Goal: Task Accomplishment & Management: Manage account settings

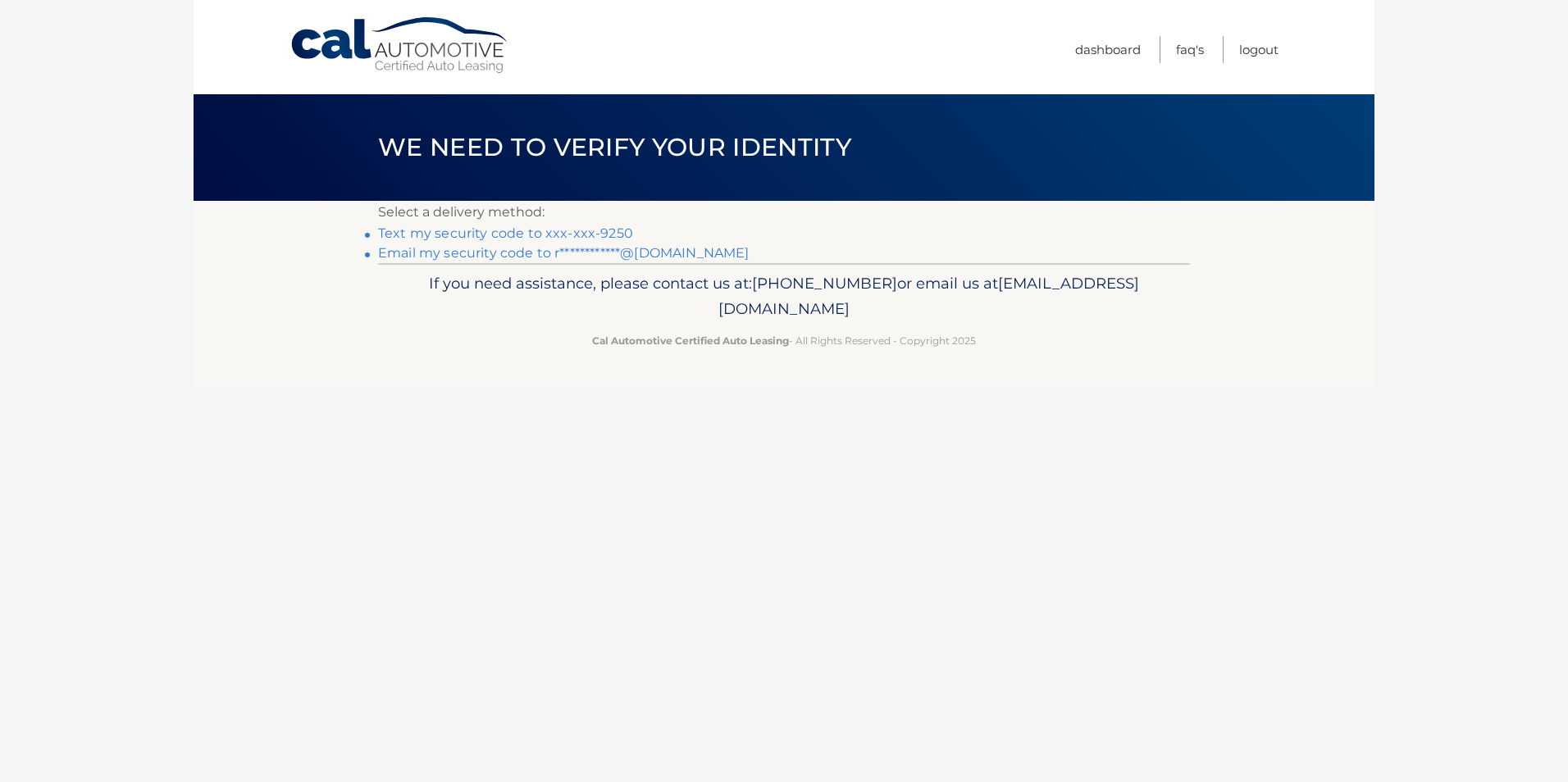
click at [423, 253] on link "**********" at bounding box center [563, 253] width 371 height 15
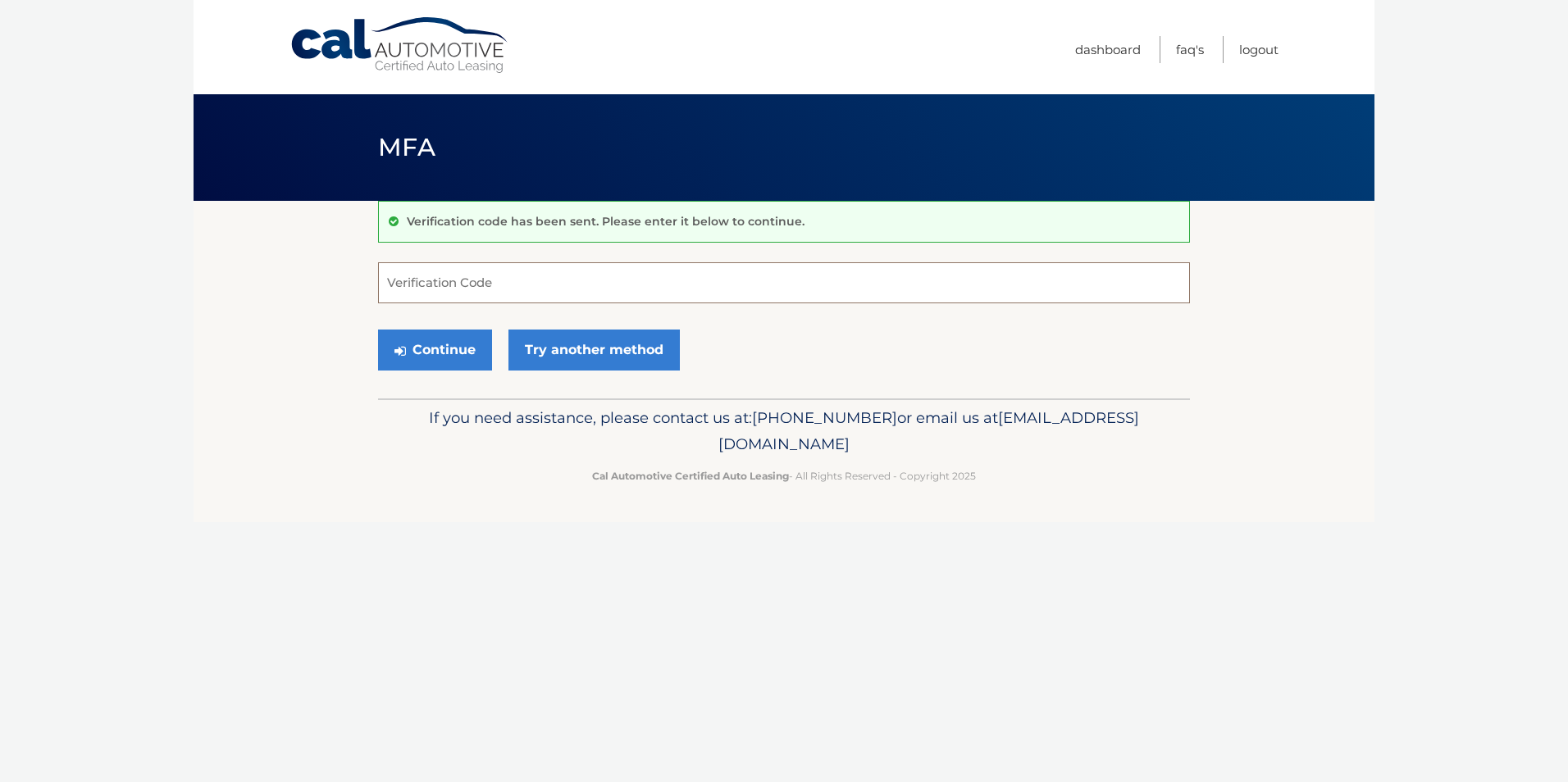
click at [469, 277] on input "Verification Code" at bounding box center [783, 282] width 812 height 41
type input "545252"
click at [444, 352] on button "Continue" at bounding box center [435, 350] width 114 height 41
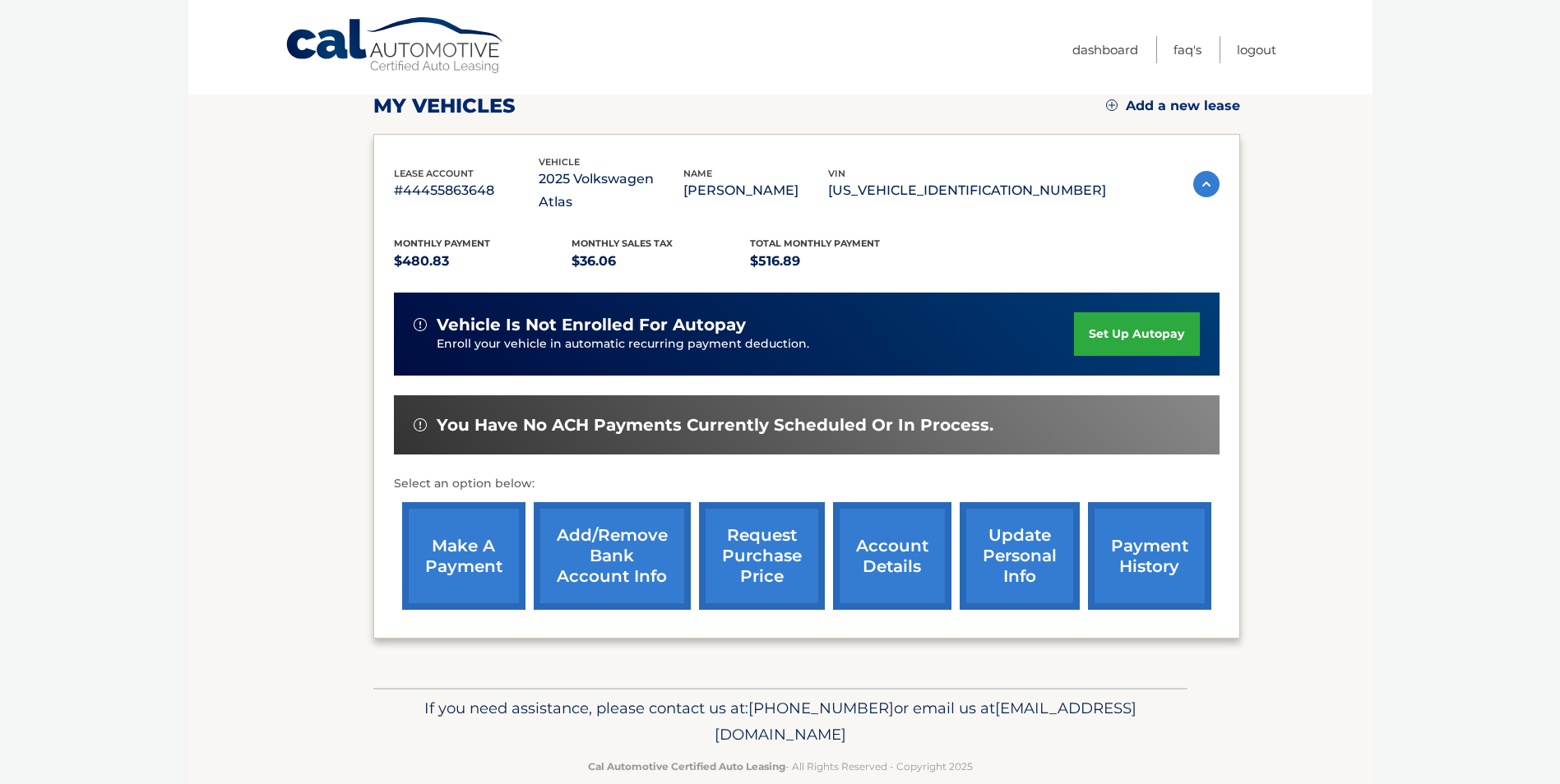
scroll to position [212, 0]
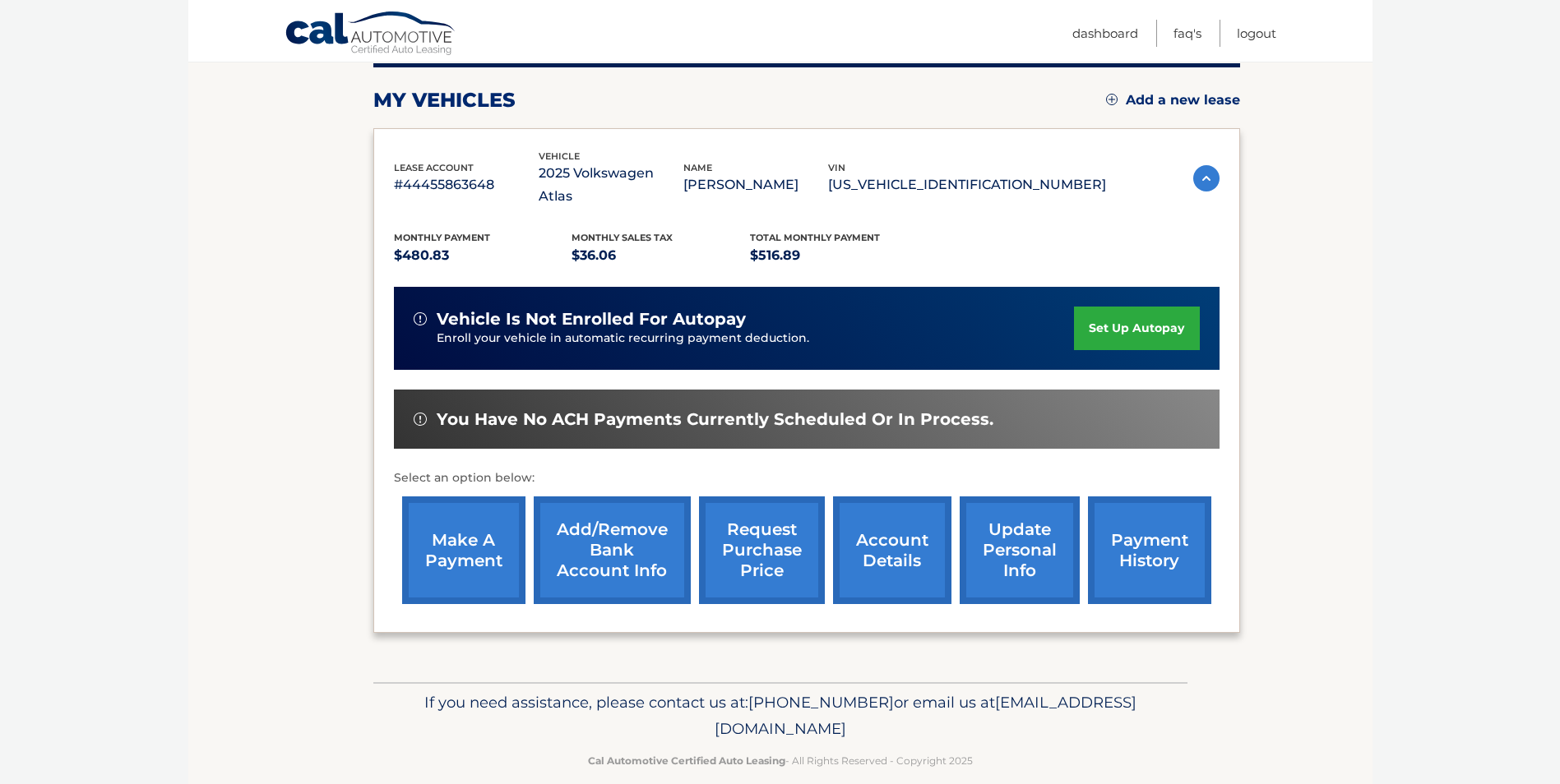
click at [878, 530] on link "account details" at bounding box center [892, 550] width 119 height 108
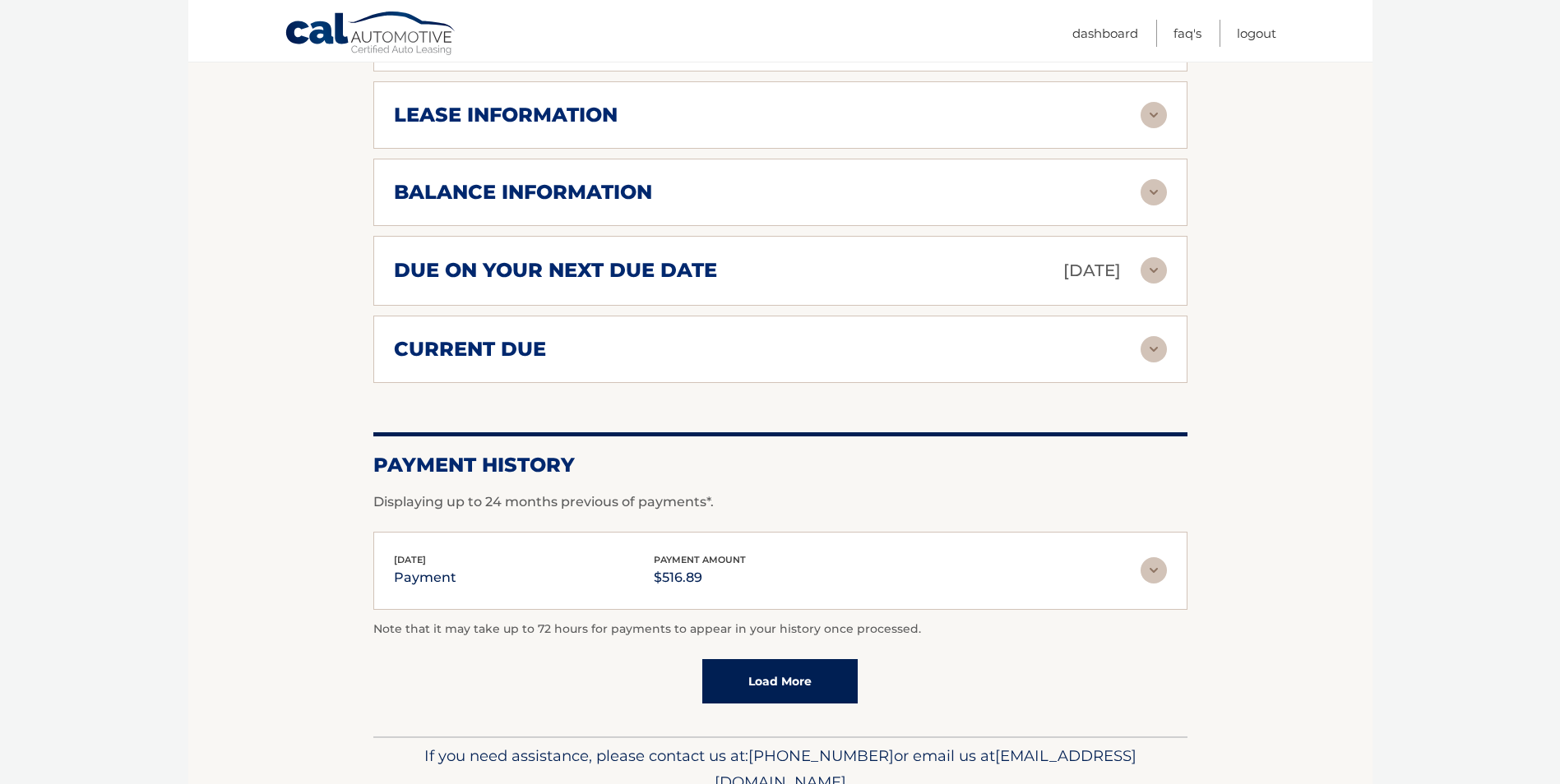
scroll to position [928, 0]
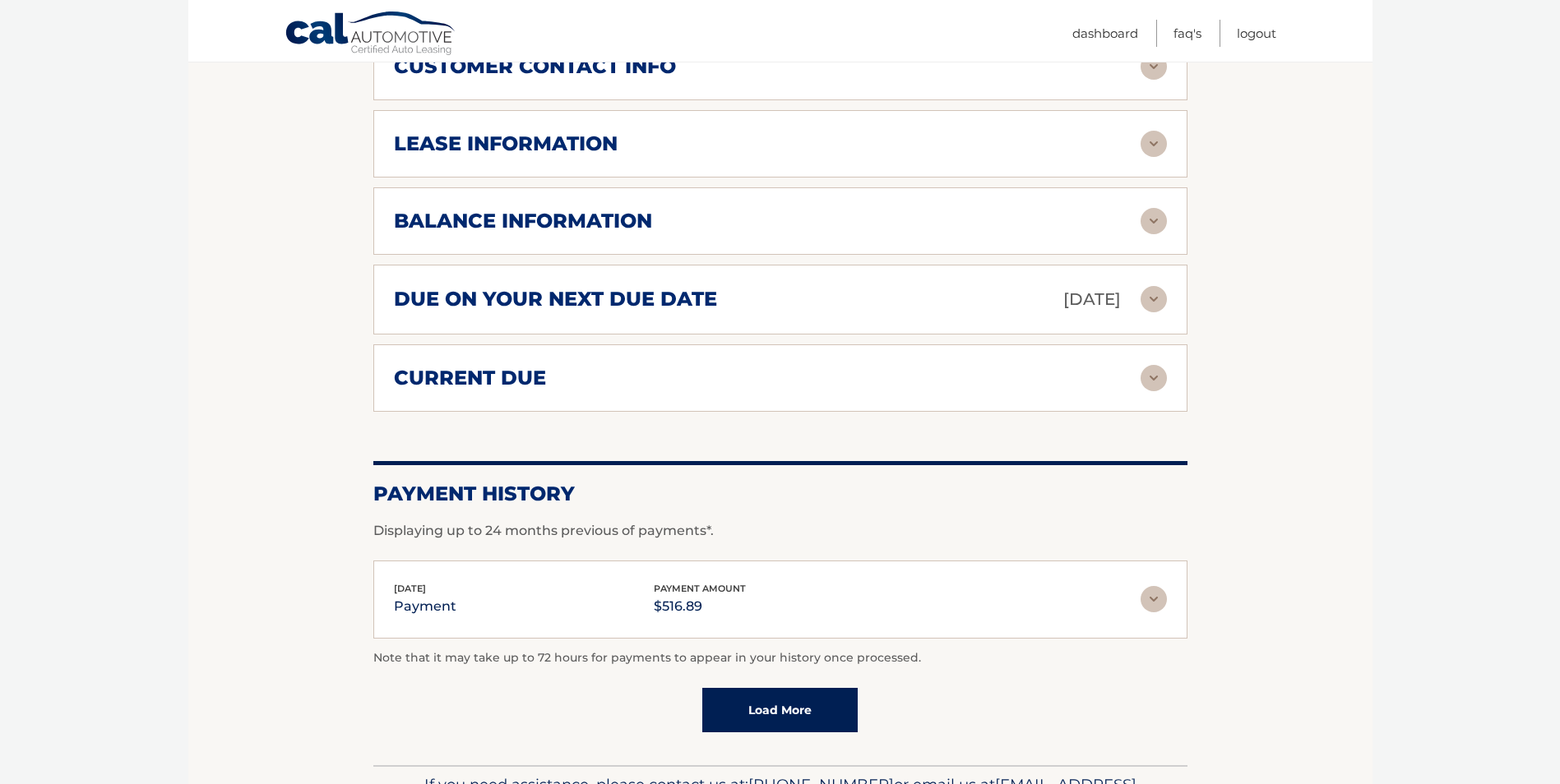
click at [1149, 286] on img at bounding box center [1154, 299] width 27 height 27
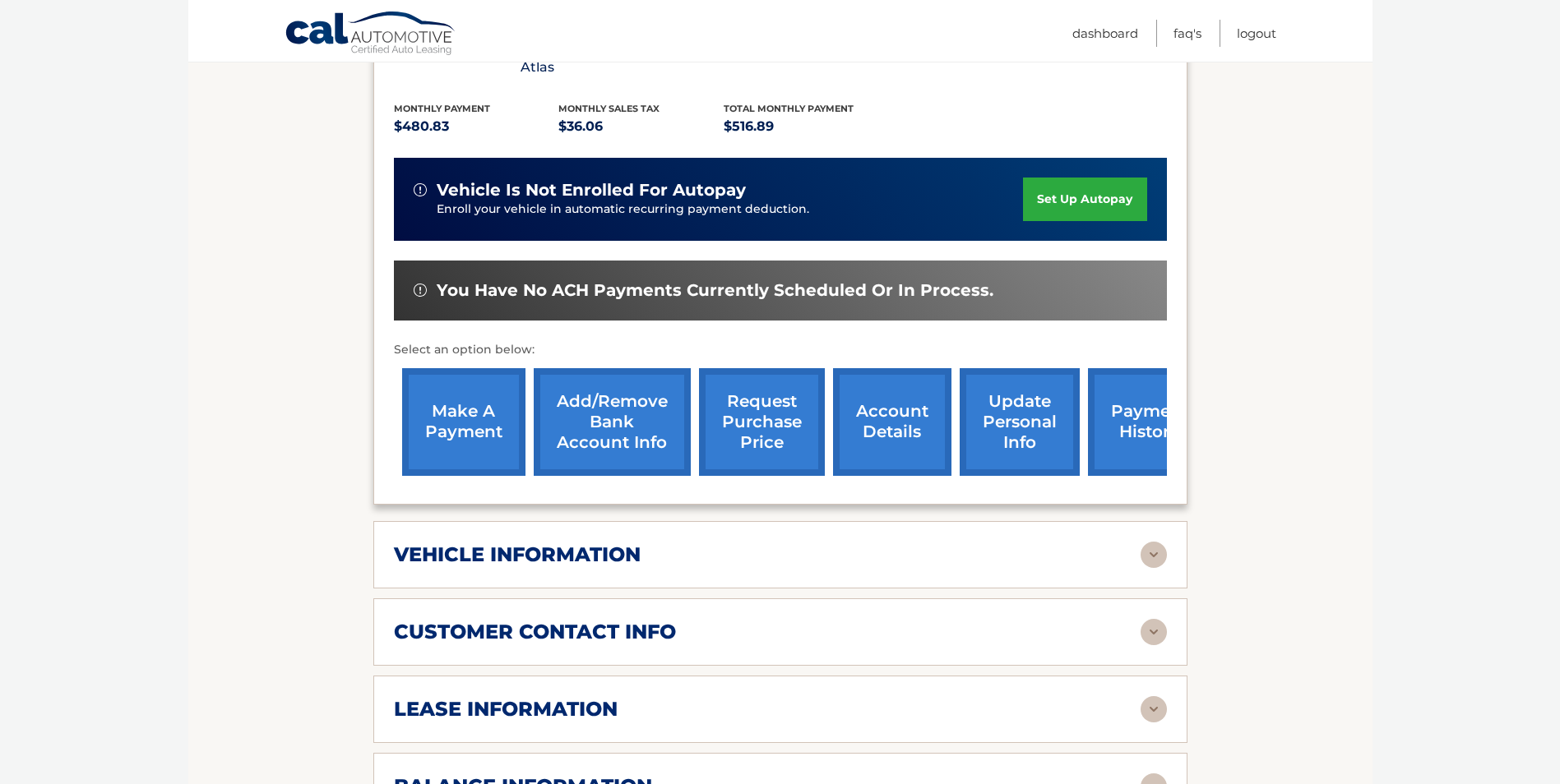
scroll to position [106, 0]
